Goal: Task Accomplishment & Management: Use online tool/utility

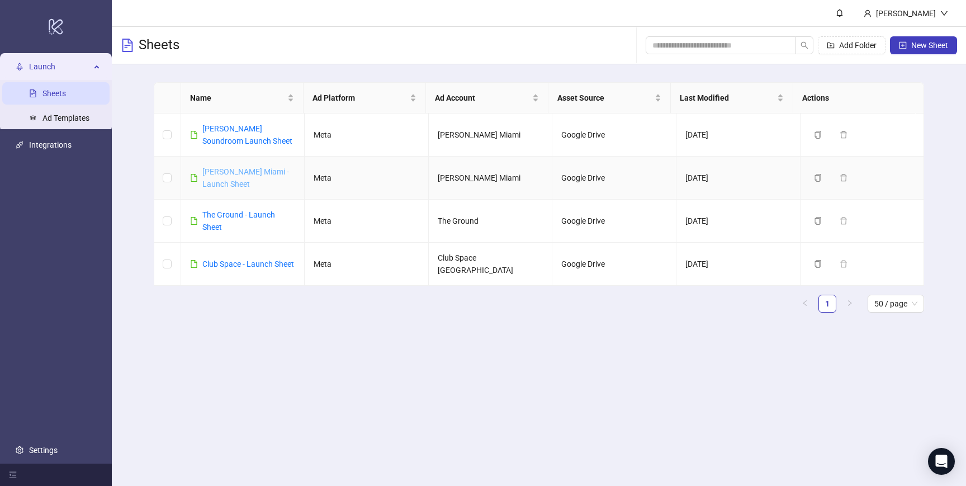
click at [218, 173] on link "[PERSON_NAME] Miami - Launch Sheet" at bounding box center [245, 177] width 87 height 21
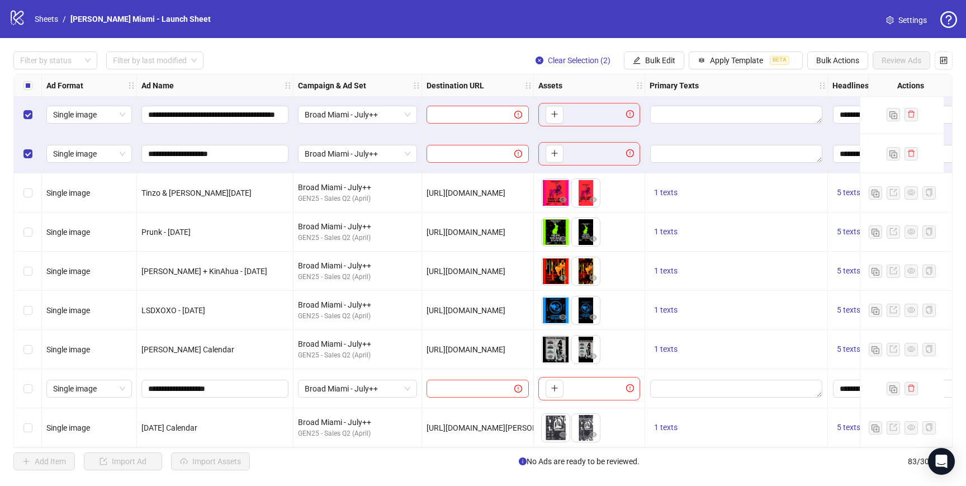
scroll to position [2901, 0]
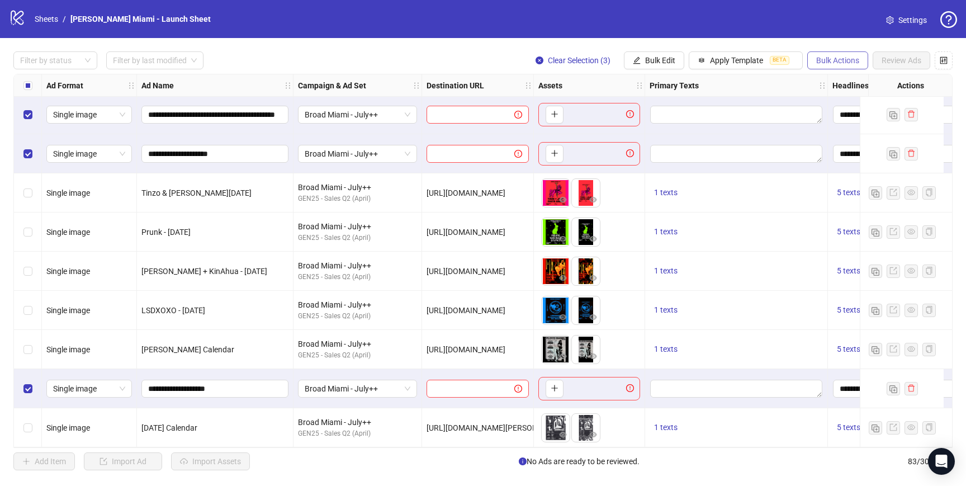
click at [830, 57] on span "Bulk Actions" at bounding box center [837, 60] width 43 height 9
click at [830, 83] on span "Delete" at bounding box center [853, 83] width 77 height 12
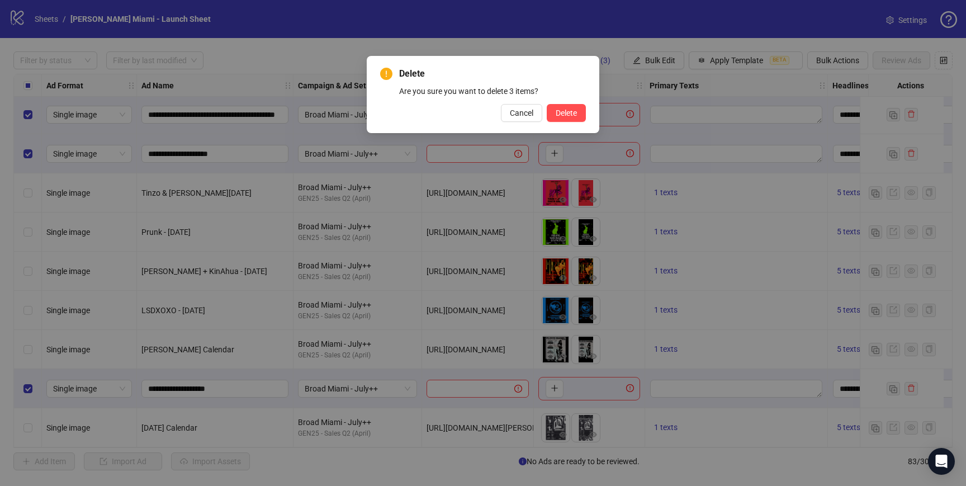
click at [572, 122] on div "Delete Are you sure you want to delete 3 items? Cancel Delete" at bounding box center [483, 94] width 232 height 77
click at [574, 110] on span "Delete" at bounding box center [565, 112] width 21 height 9
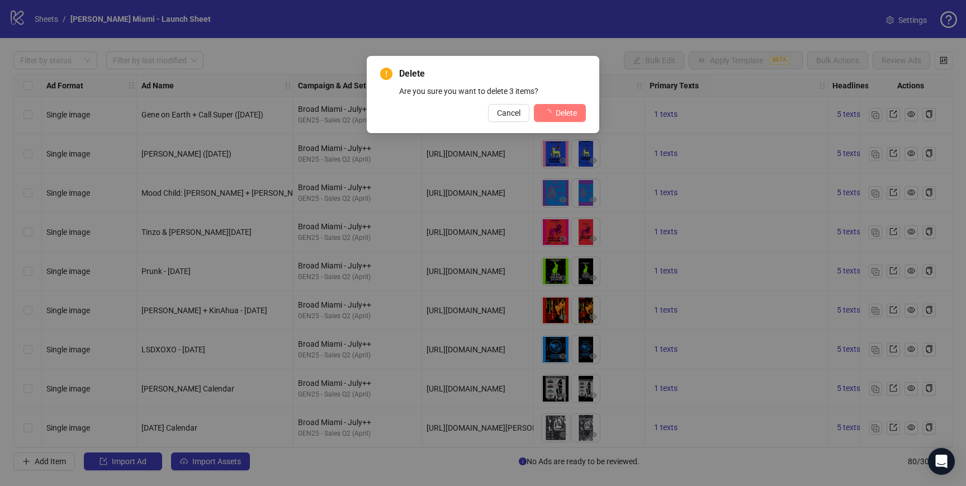
scroll to position [2783, 0]
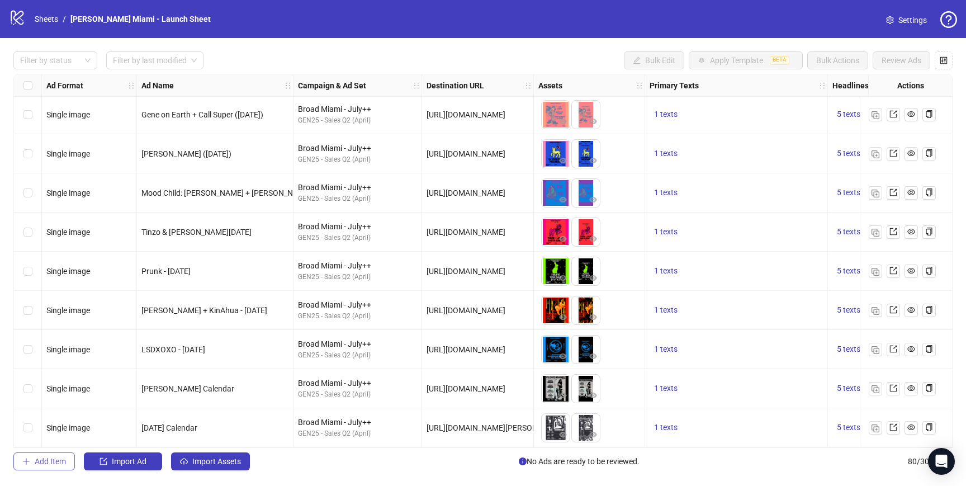
click at [27, 467] on button "Add Item" at bounding box center [43, 461] width 61 height 18
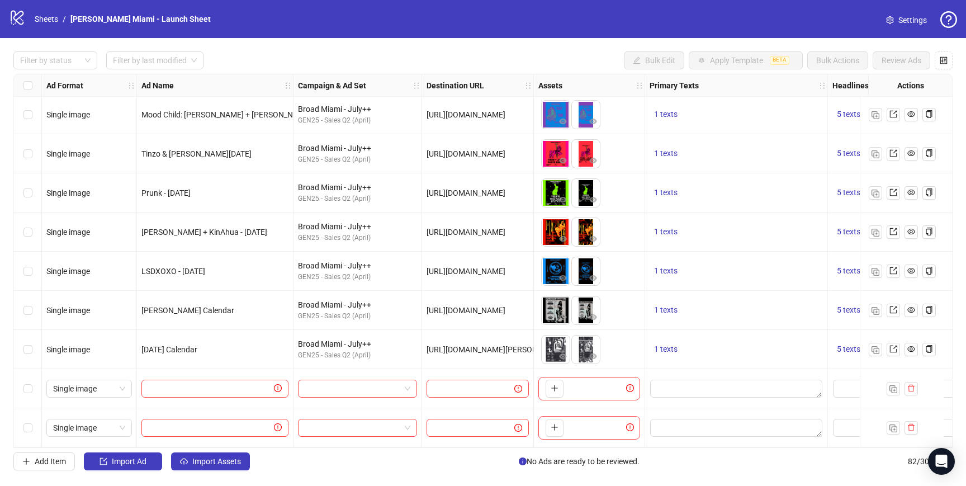
scroll to position [2861, 0]
click at [46, 455] on button "Add Item" at bounding box center [43, 461] width 61 height 18
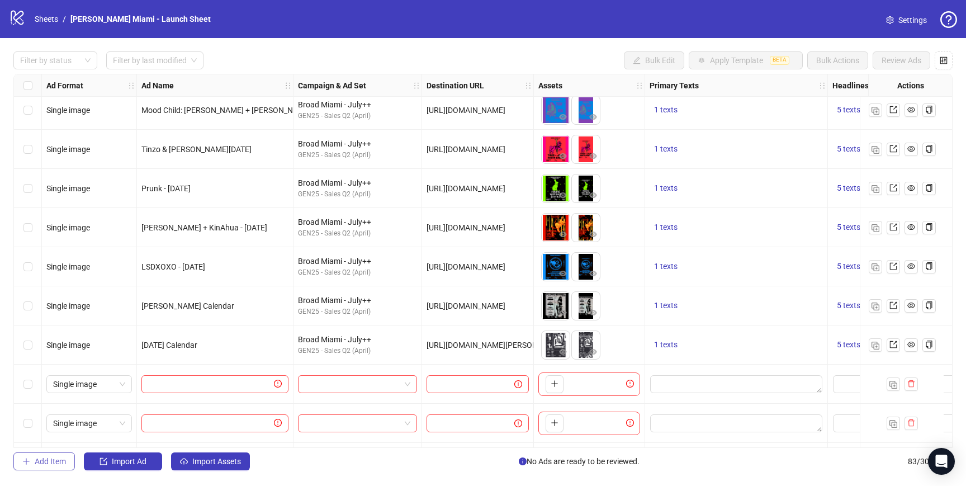
click at [46, 455] on button "Add Item" at bounding box center [43, 461] width 61 height 18
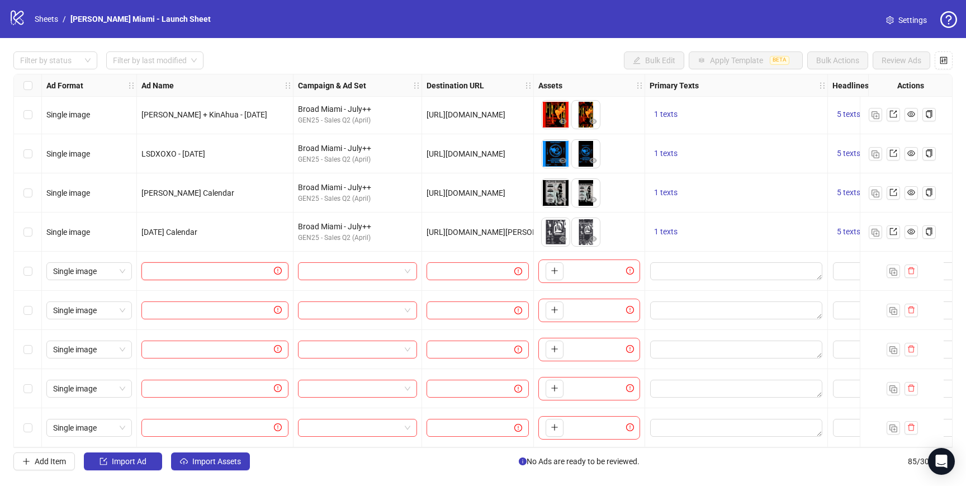
click at [178, 265] on input "text" at bounding box center [209, 271] width 123 height 12
type input "*"
type input "******"
click at [249, 267] on input "******" at bounding box center [213, 271] width 131 height 12
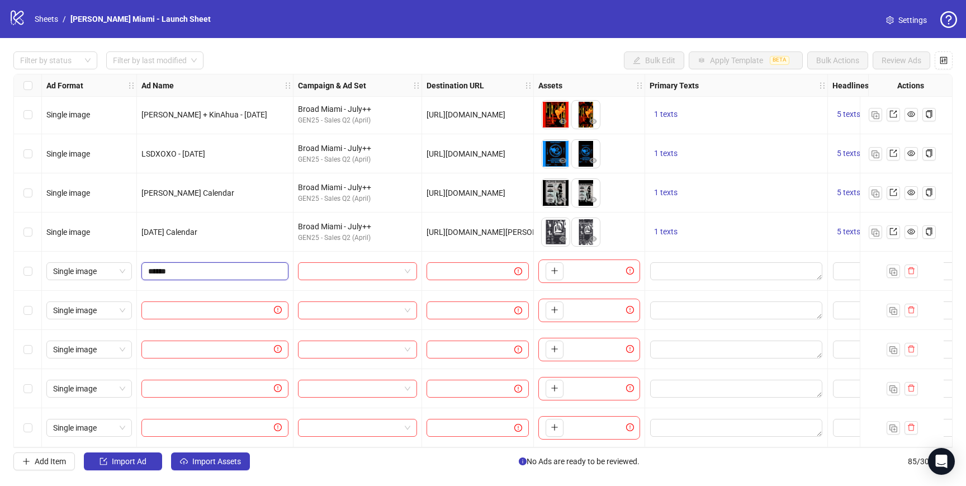
drag, startPoint x: 251, startPoint y: 265, endPoint x: 68, endPoint y: 242, distance: 184.8
click at [199, 304] on input "text" at bounding box center [209, 310] width 123 height 12
type input "**********"
click at [222, 331] on div at bounding box center [215, 349] width 156 height 39
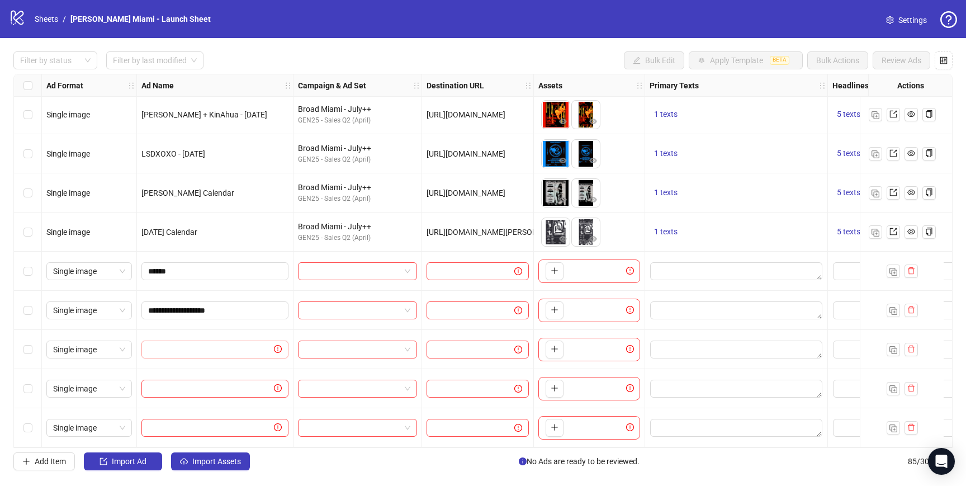
click at [224, 340] on span at bounding box center [214, 349] width 147 height 18
type input "**********"
click at [219, 383] on input "text" at bounding box center [209, 388] width 123 height 12
type input "*"
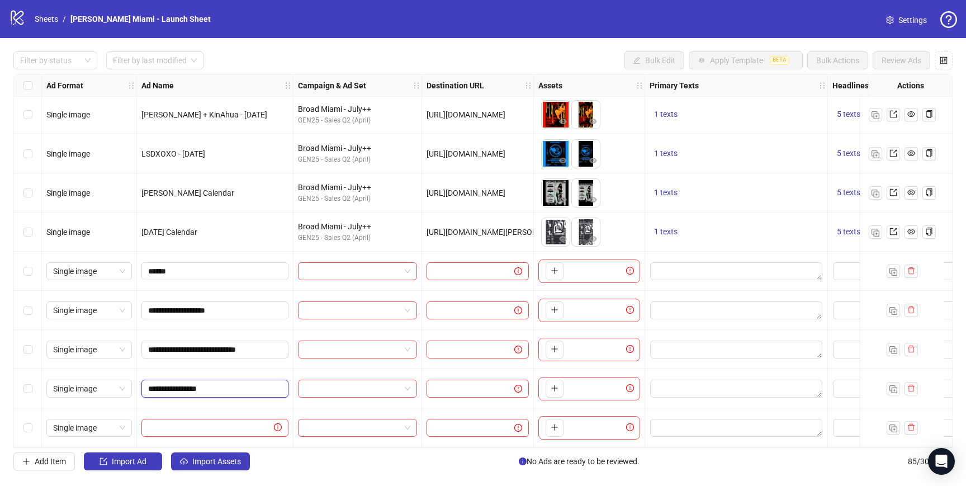
type input "**********"
click at [209, 426] on input "text" at bounding box center [209, 427] width 123 height 12
type input "*"
